Goal: Task Accomplishment & Management: Manage account settings

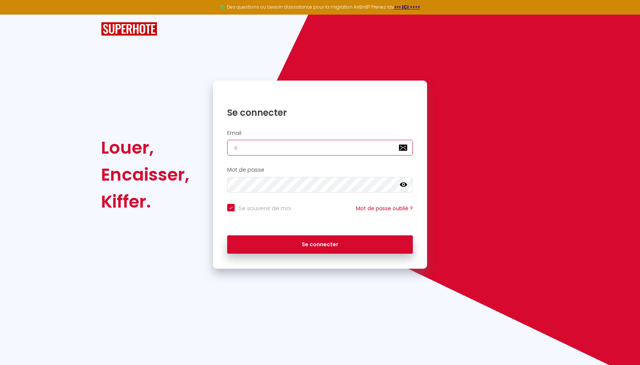
type input "sd"
checkbox input "true"
type input "sdef"
checkbox input "true"
type input "sdefab"
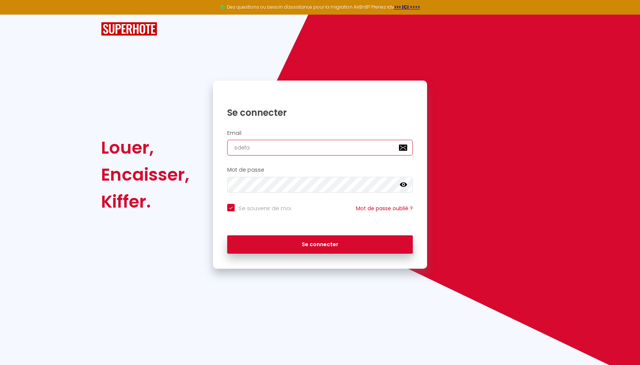
checkbox input "true"
type input "sdefabel"
checkbox input "true"
type input "sdefabel@"
checkbox input "true"
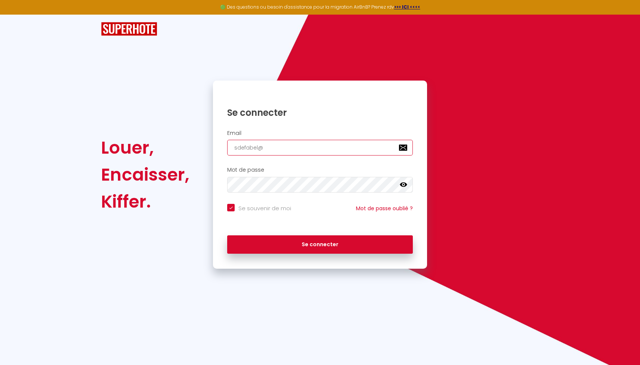
type input "sdefabel@g"
checkbox input "true"
type input "sdefabel@gm"
checkbox input "true"
type input "sdefabel@gma"
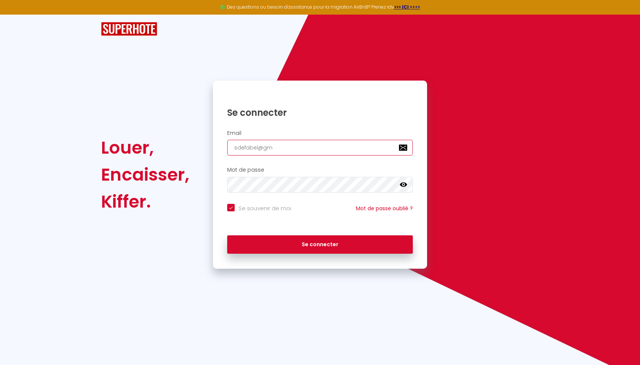
checkbox input "true"
type input "sdefabel@gmai"
checkbox input "true"
type input "[EMAIL_ADDRESS]"
checkbox input "true"
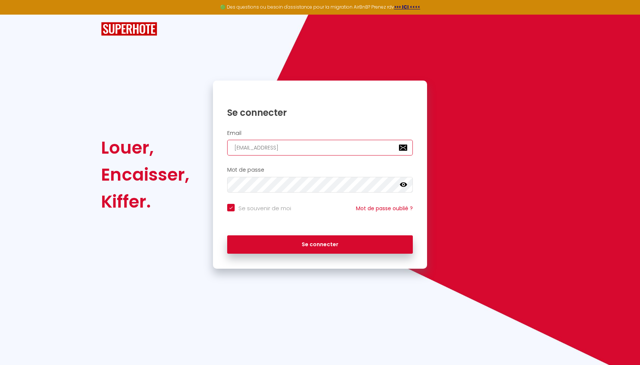
type input "[EMAIL_ADDRESS]."
checkbox input "true"
type input "sdefabel@gmail.c"
checkbox input "true"
type input "[EMAIL_ADDRESS][DOMAIN_NAME]"
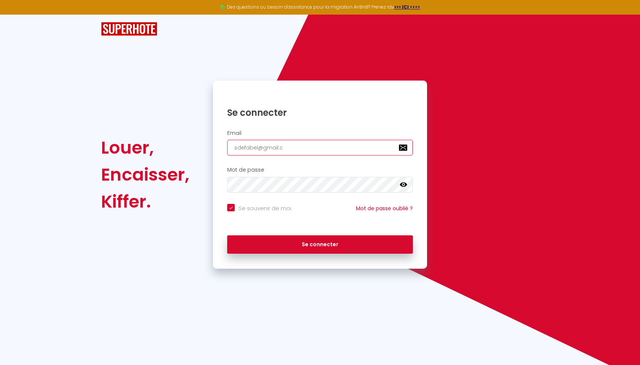
checkbox input "true"
type input "[EMAIL_ADDRESS][DOMAIN_NAME]"
checkbox input "true"
type input "[EMAIL_ADDRESS][DOMAIN_NAME]"
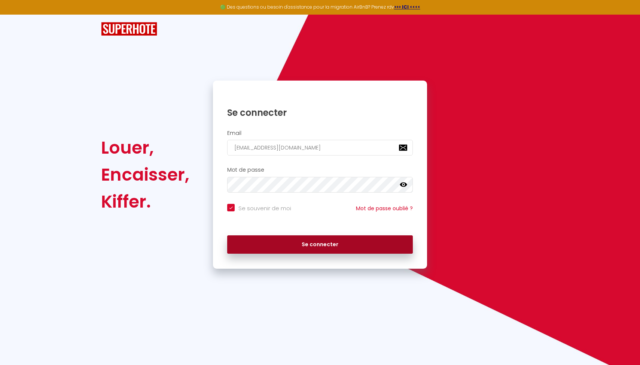
click at [265, 235] on button "Se connecter" at bounding box center [320, 244] width 186 height 19
checkbox input "true"
